Goal: Navigation & Orientation: Find specific page/section

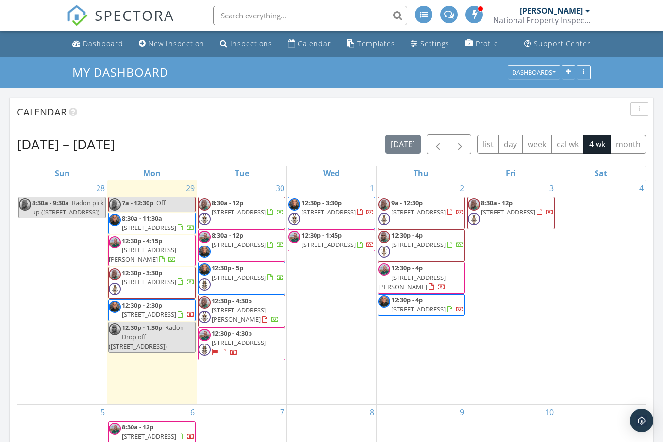
click at [96, 42] on div "Dashboard" at bounding box center [103, 43] width 40 height 9
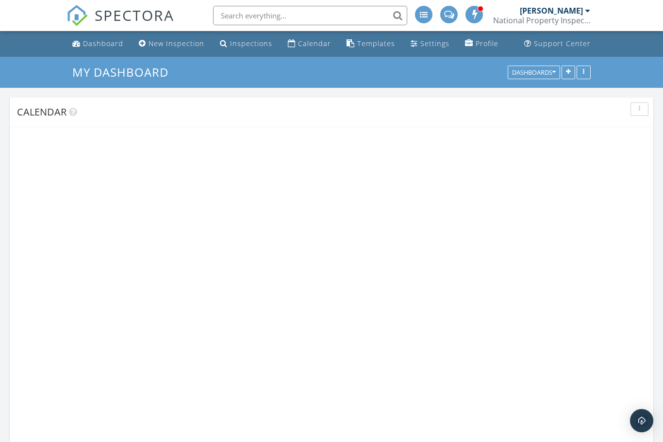
scroll to position [860, 664]
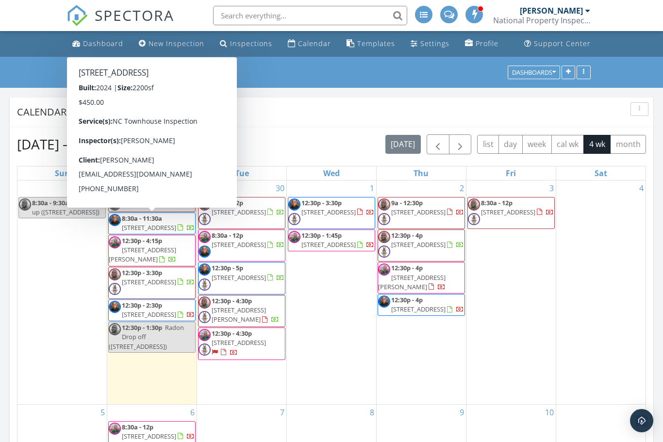
click at [187, 233] on span "8:30a - 11:30a 250 Arnette Dr A, Ocean Isle Beach 28469" at bounding box center [152, 223] width 86 height 19
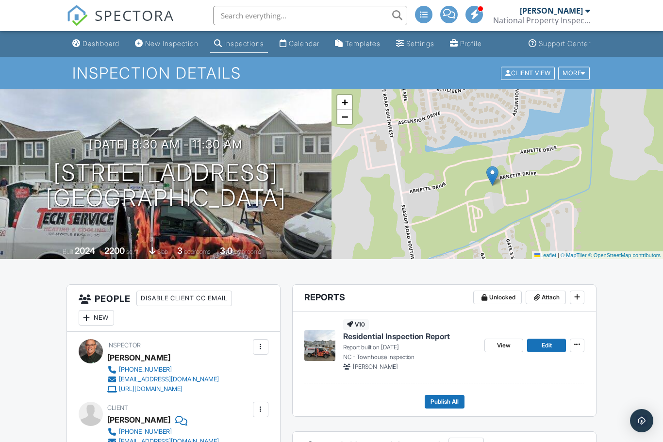
click at [102, 47] on div "Dashboard" at bounding box center [101, 43] width 37 height 8
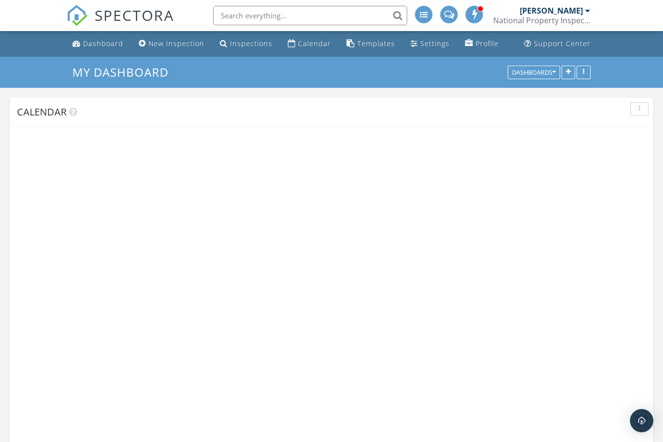
scroll to position [860, 664]
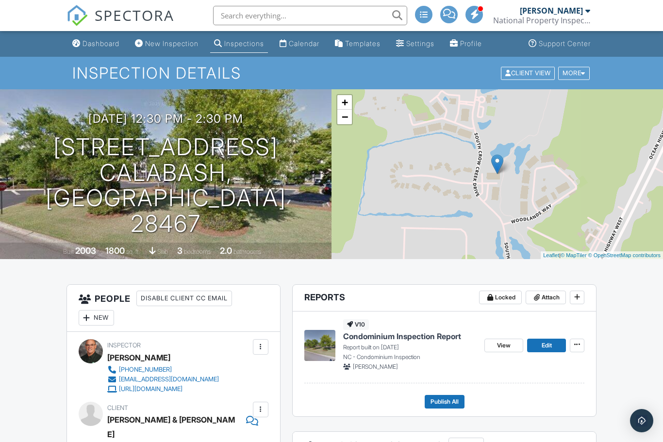
click at [112, 44] on div "Dashboard" at bounding box center [101, 43] width 37 height 8
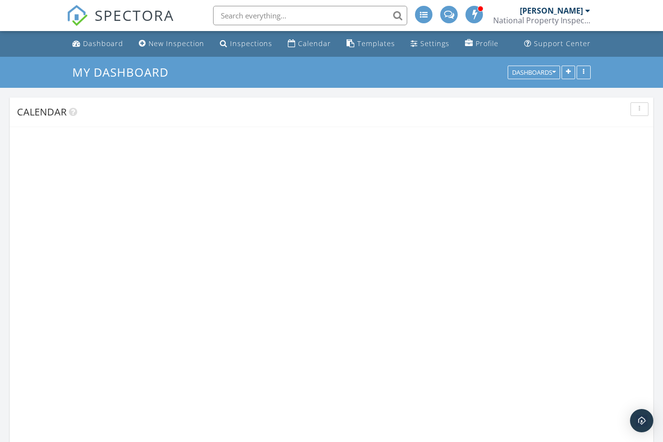
scroll to position [860, 664]
